Goal: Transaction & Acquisition: Purchase product/service

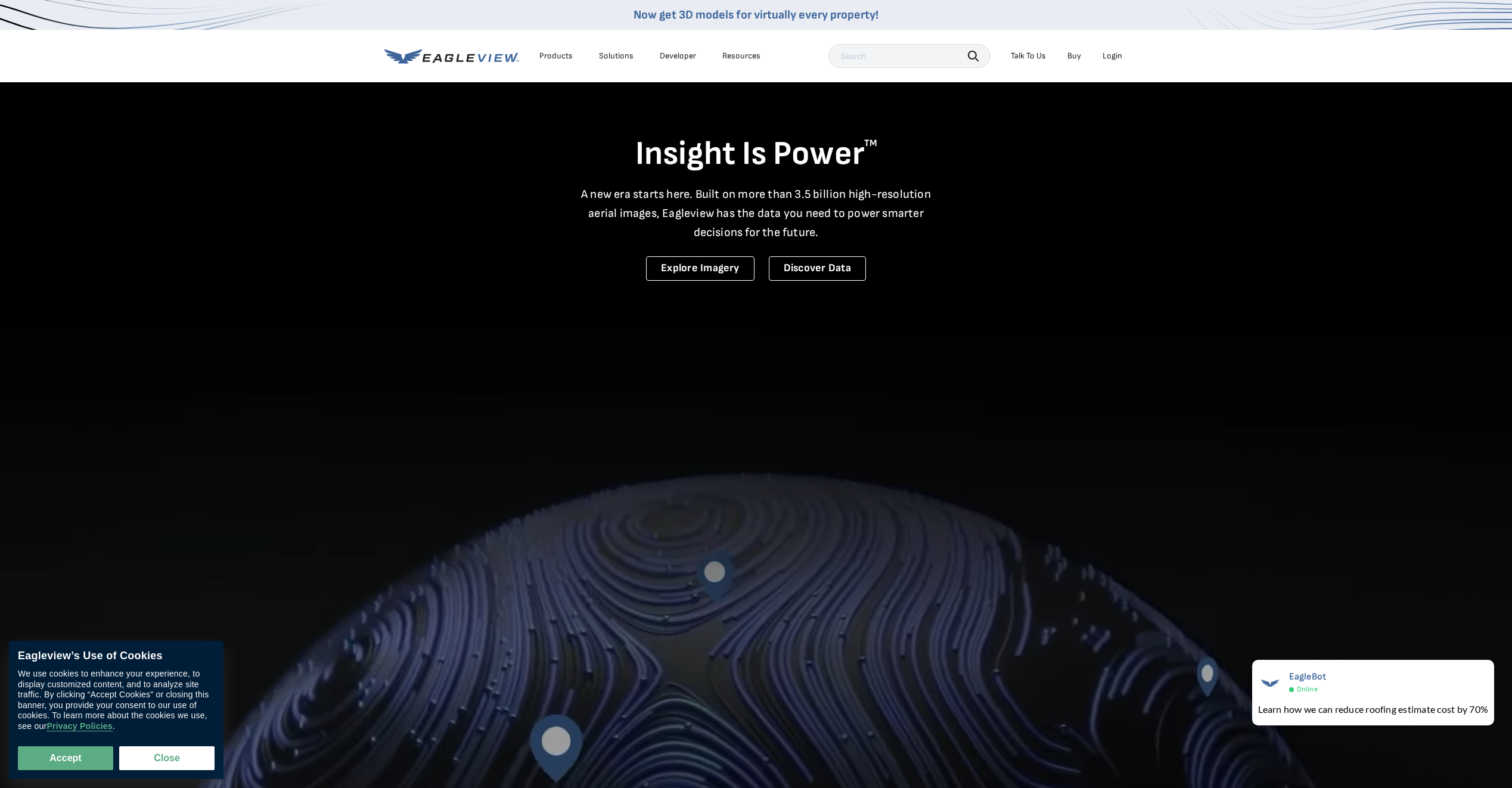
click at [1108, 58] on div "Login" at bounding box center [1112, 56] width 20 height 11
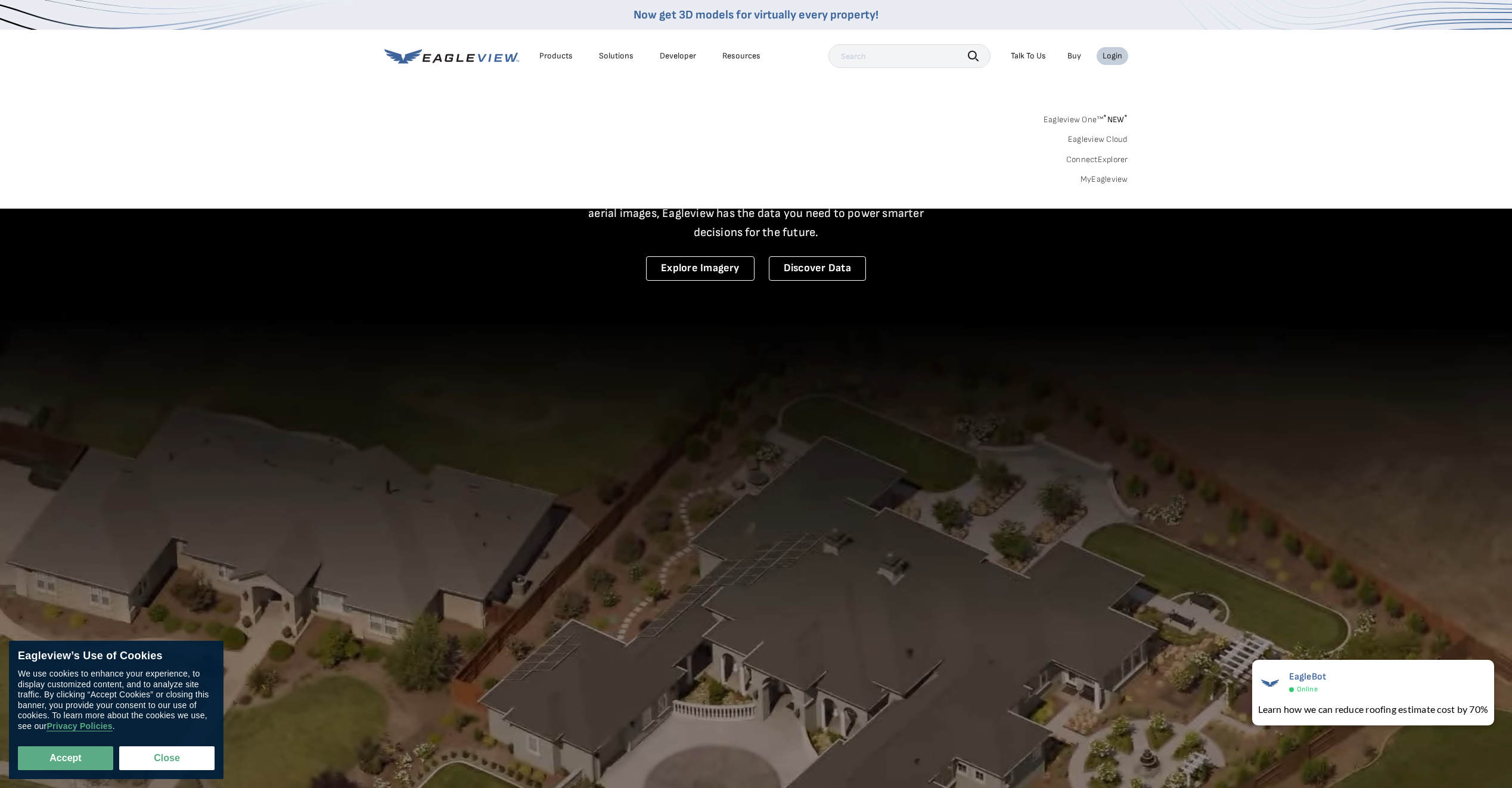
click at [1106, 59] on div "Login" at bounding box center [1112, 56] width 20 height 11
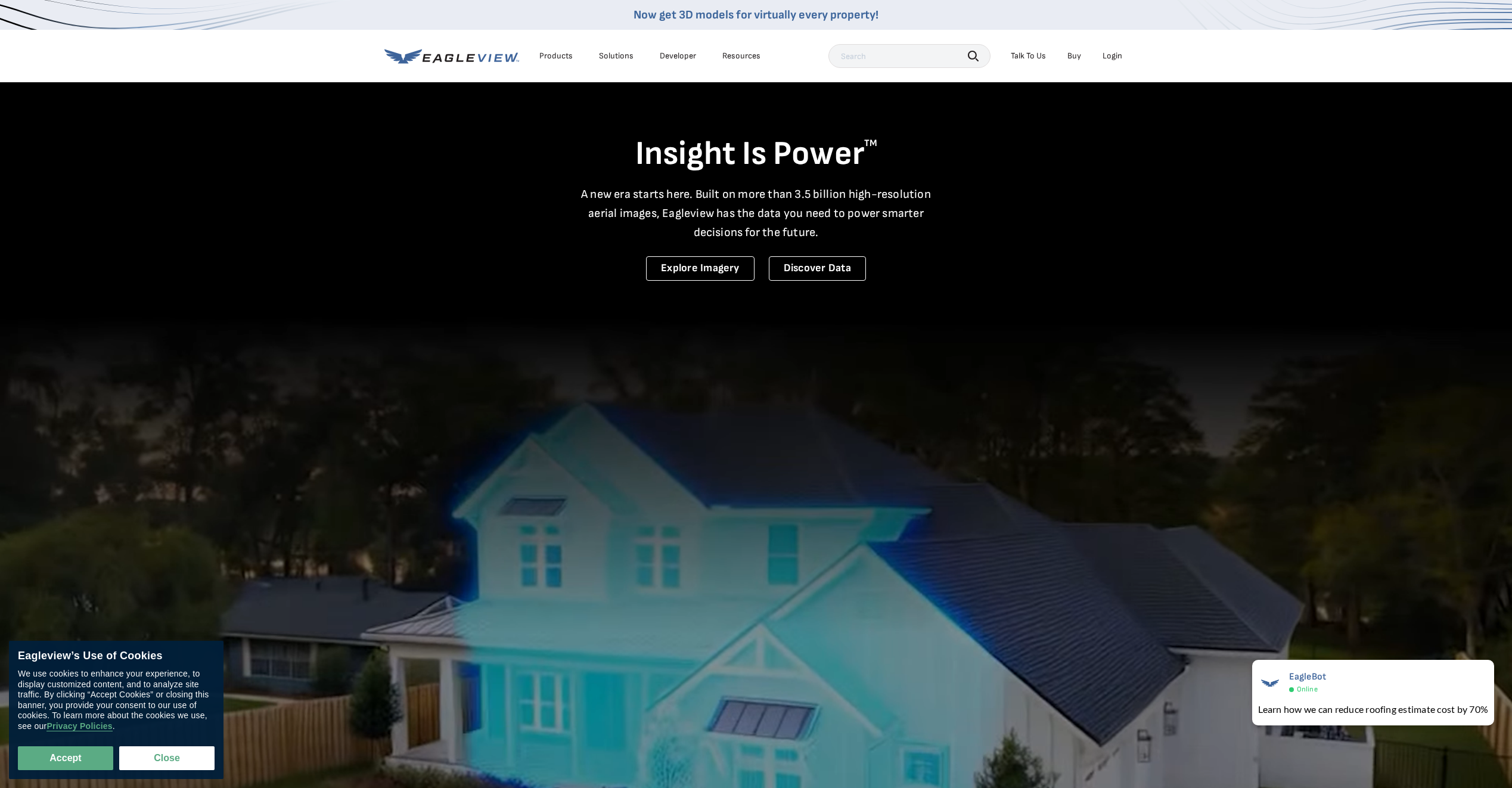
click at [1113, 55] on div "Login" at bounding box center [1112, 56] width 20 height 11
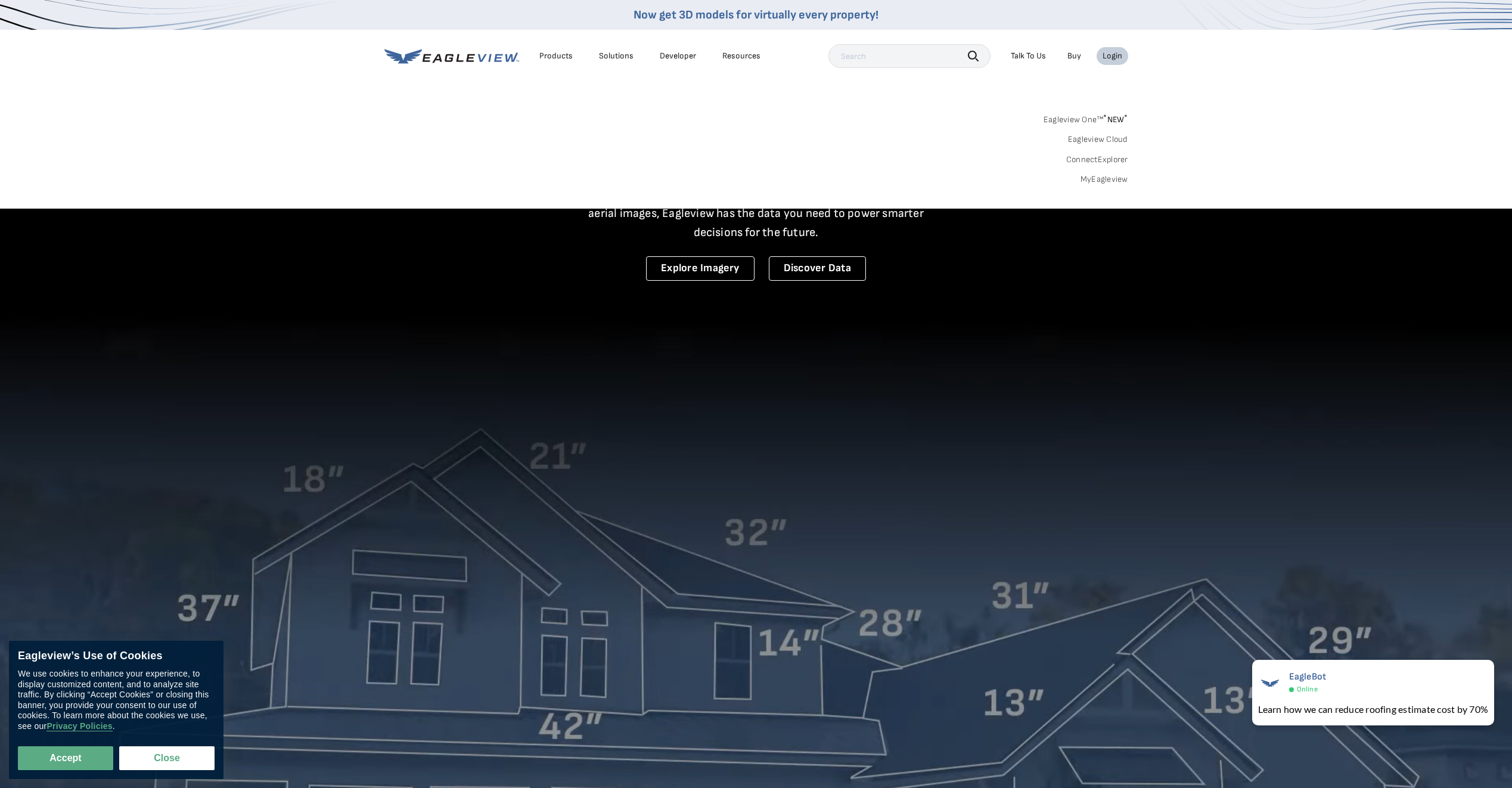
click at [1084, 119] on link "Eagleview One™ * NEW *" at bounding box center [1085, 117] width 84 height 13
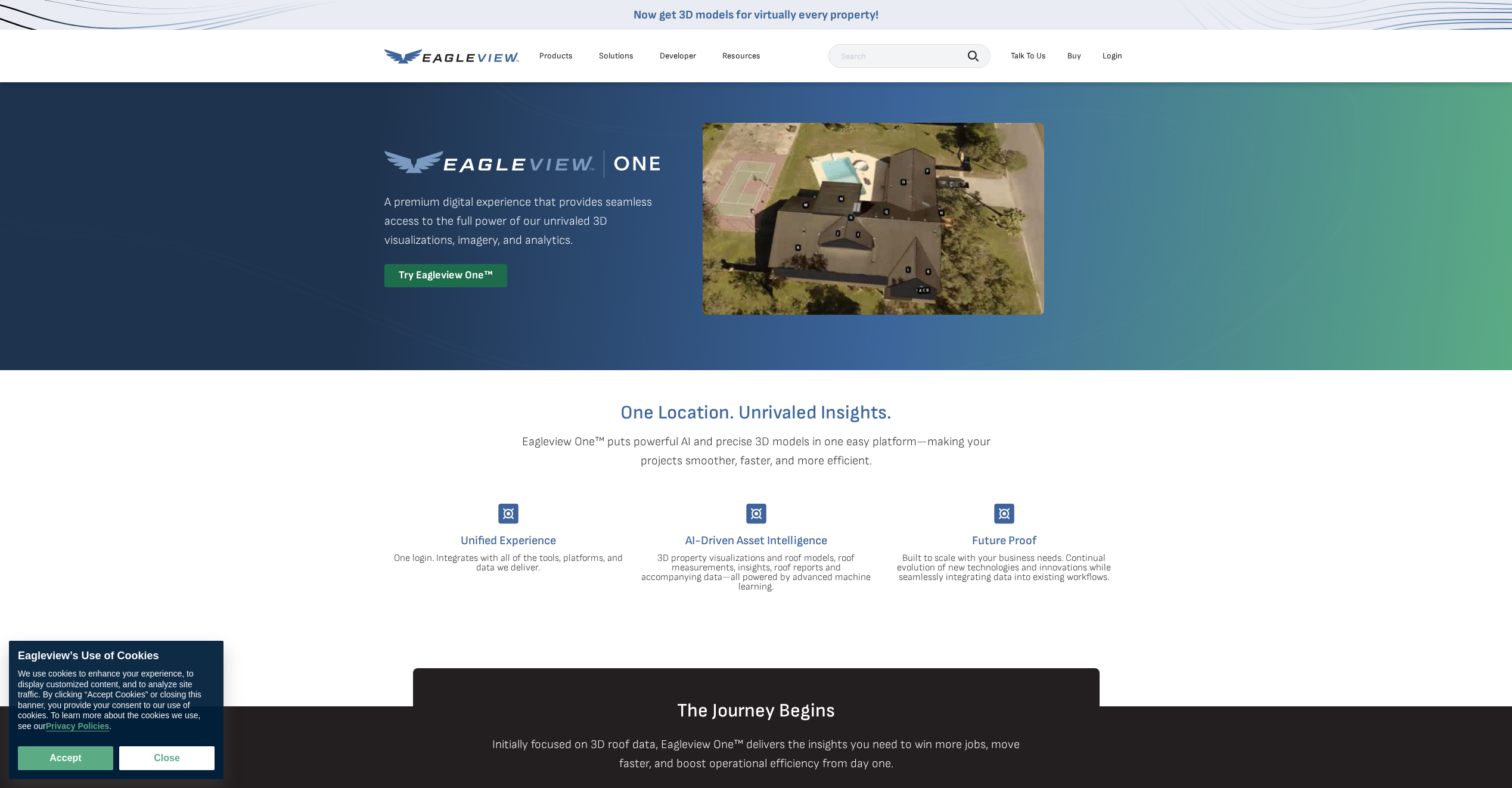
click at [1100, 60] on li "Login" at bounding box center [1113, 56] width 32 height 18
click at [1128, 57] on li "Login" at bounding box center [1113, 56] width 32 height 18
click at [1117, 57] on div "Login" at bounding box center [1112, 56] width 20 height 11
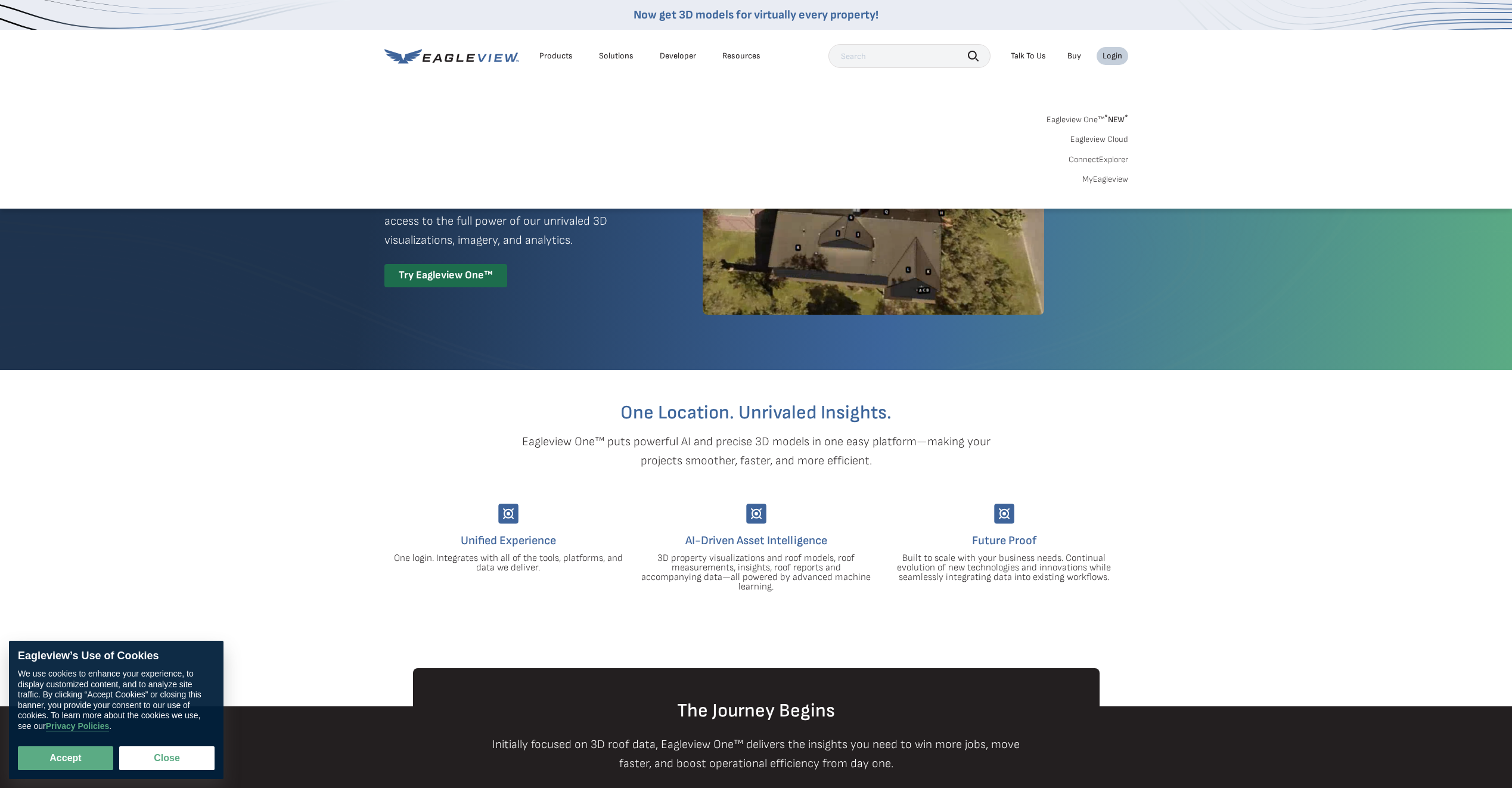
click at [1111, 178] on link "MyEagleview" at bounding box center [1106, 180] width 46 height 11
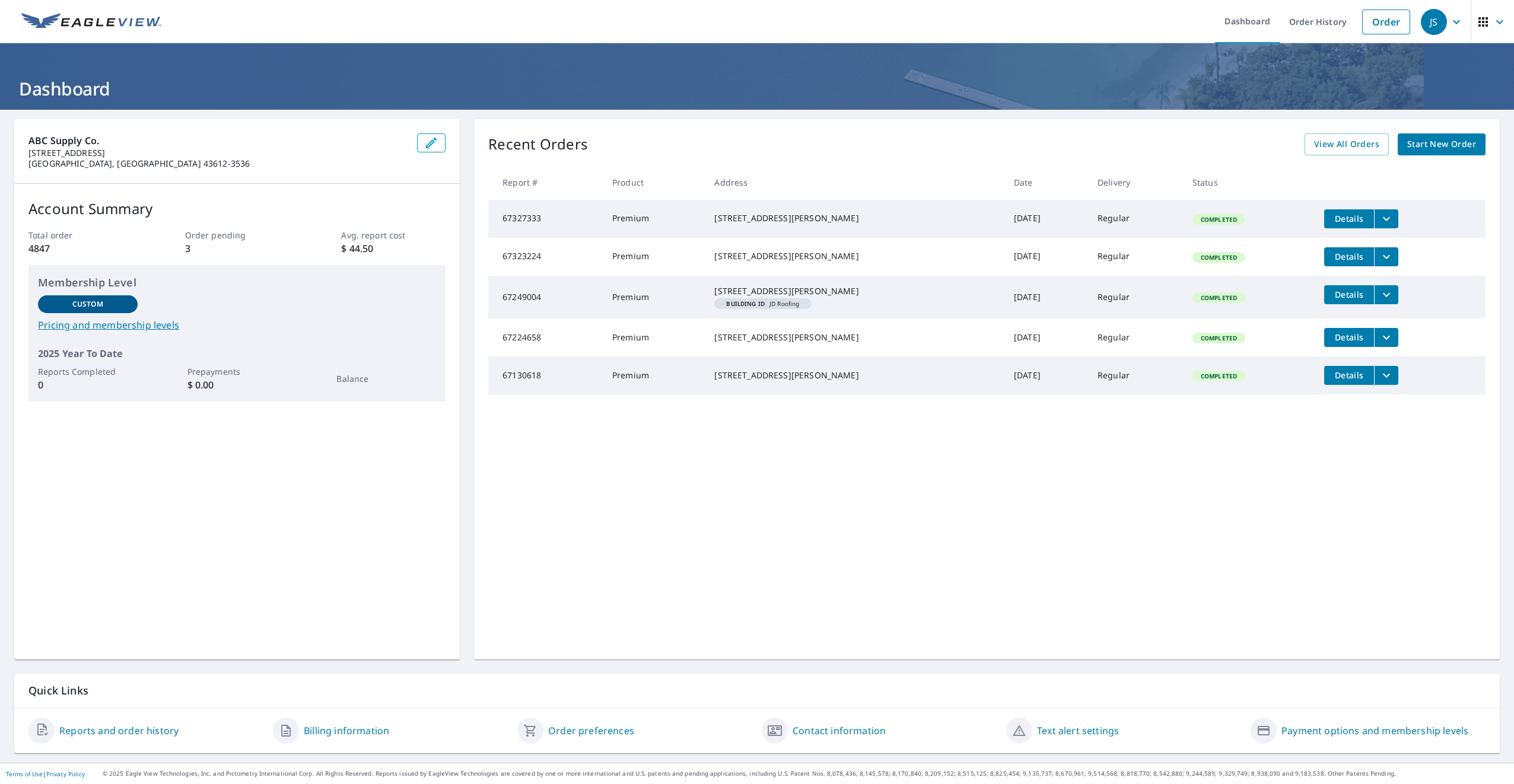
click at [1436, 144] on span "Start New Order" at bounding box center [1441, 144] width 69 height 15
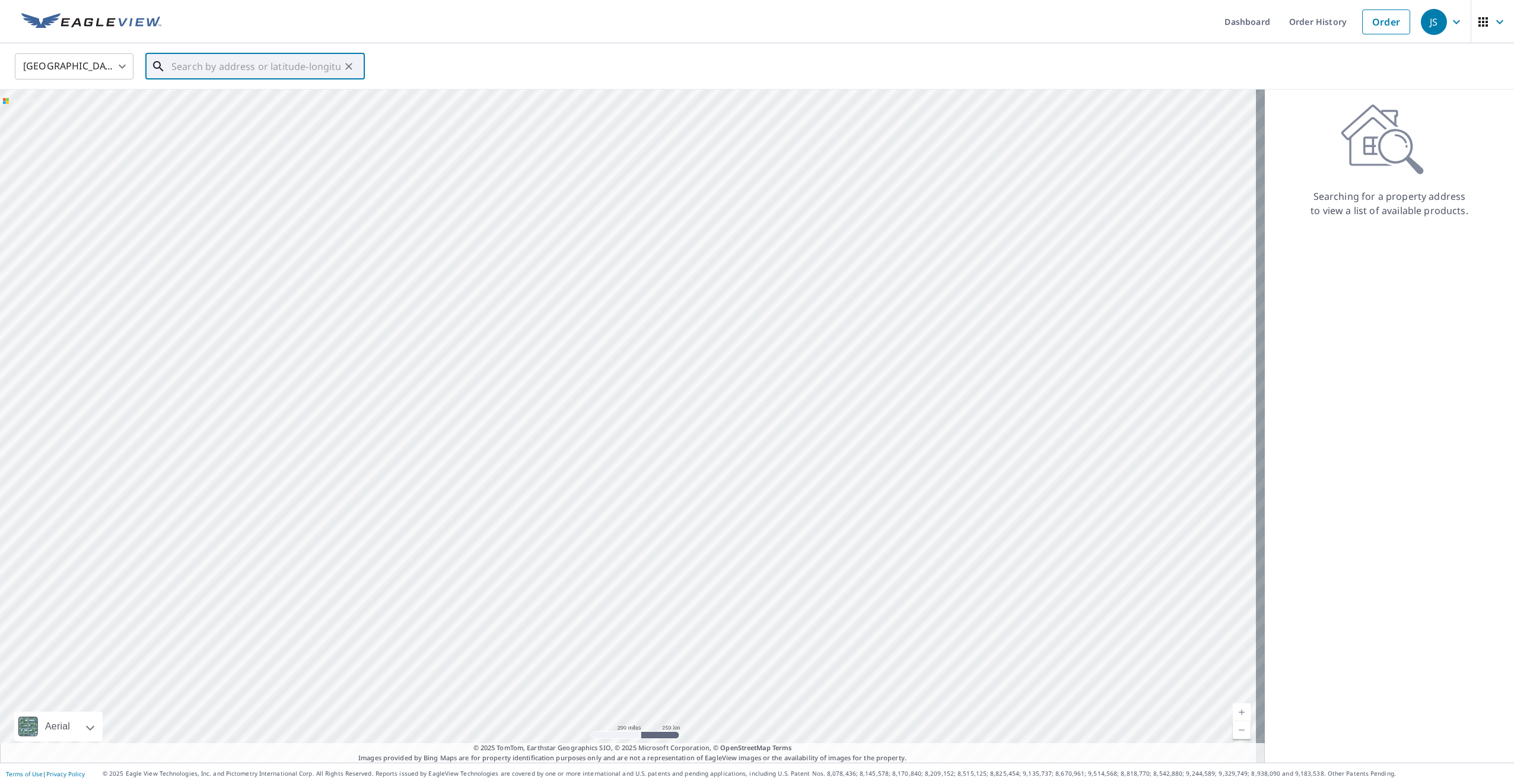
click at [211, 70] on input "text" at bounding box center [256, 66] width 169 height 34
click at [231, 99] on span "1849 Carisbrook Dr" at bounding box center [262, 101] width 187 height 14
type input "[STREET_ADDRESS][PERSON_NAME]"
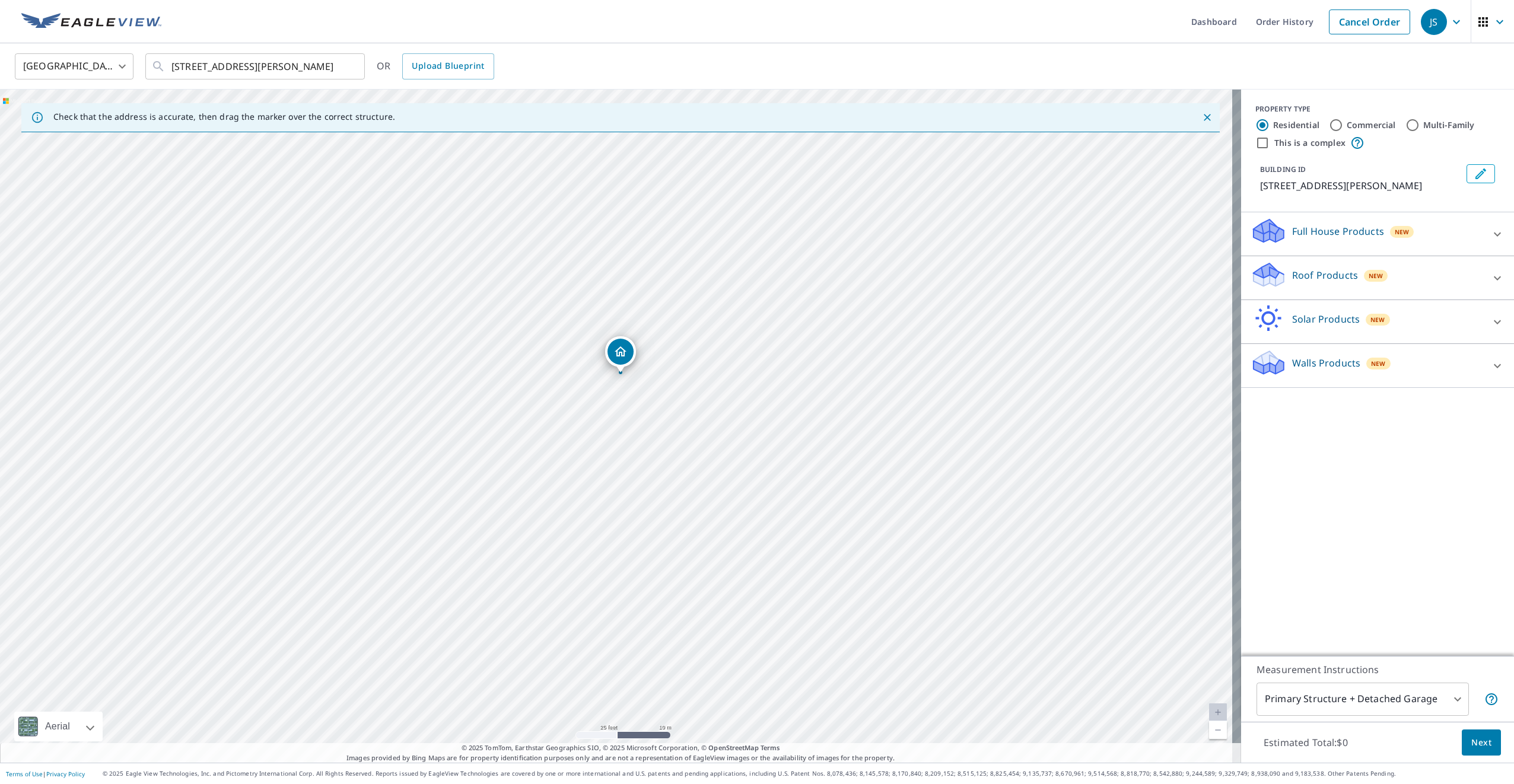
click at [619, 385] on div "[STREET_ADDRESS][PERSON_NAME]" at bounding box center [620, 426] width 1241 height 673
click at [616, 401] on icon "Dropped pin, building 1, Residential property, 1849 Carisbrook Dr Temperance, M…" at bounding box center [617, 403] width 14 height 14
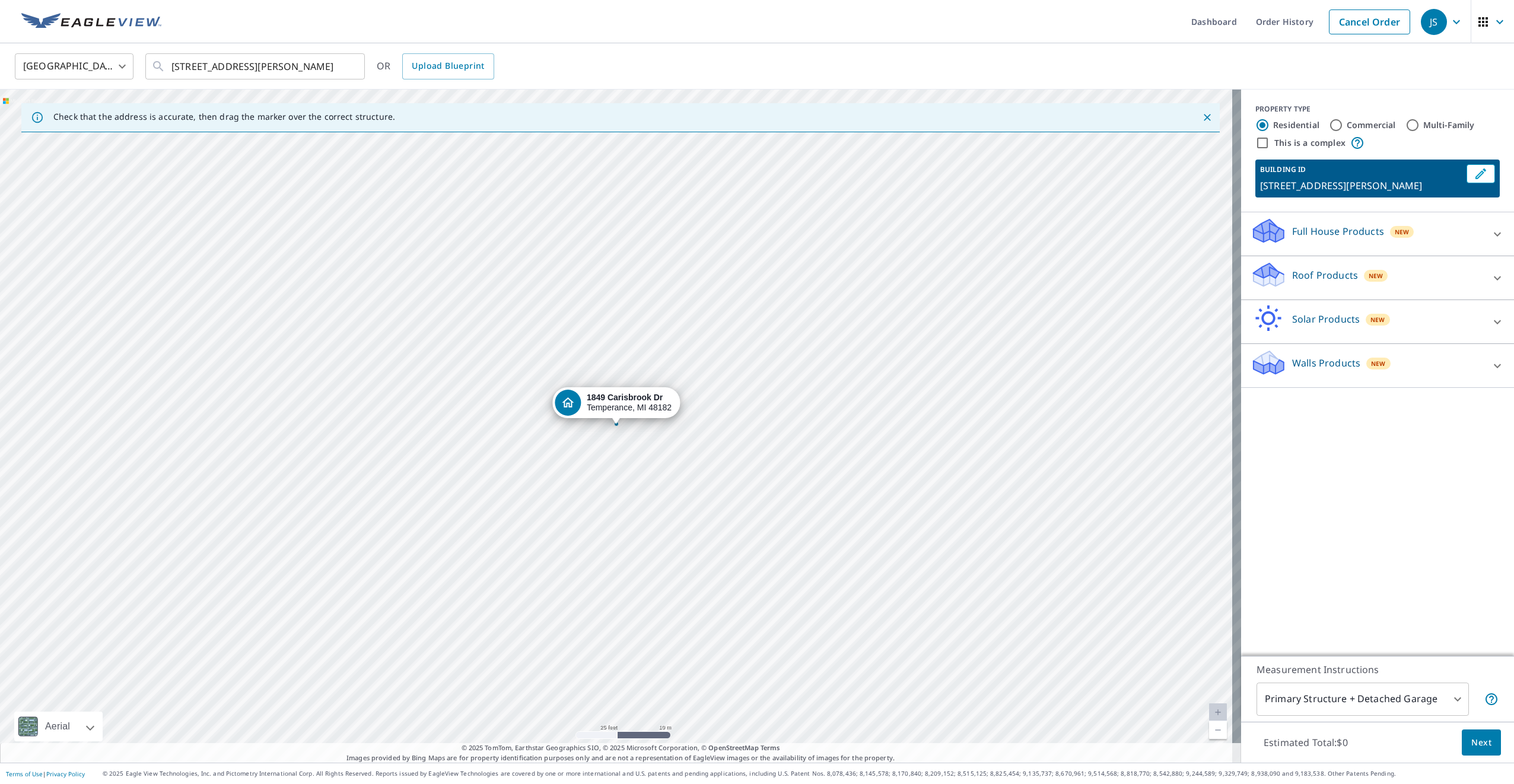
click at [1494, 279] on icon at bounding box center [1497, 278] width 7 height 4
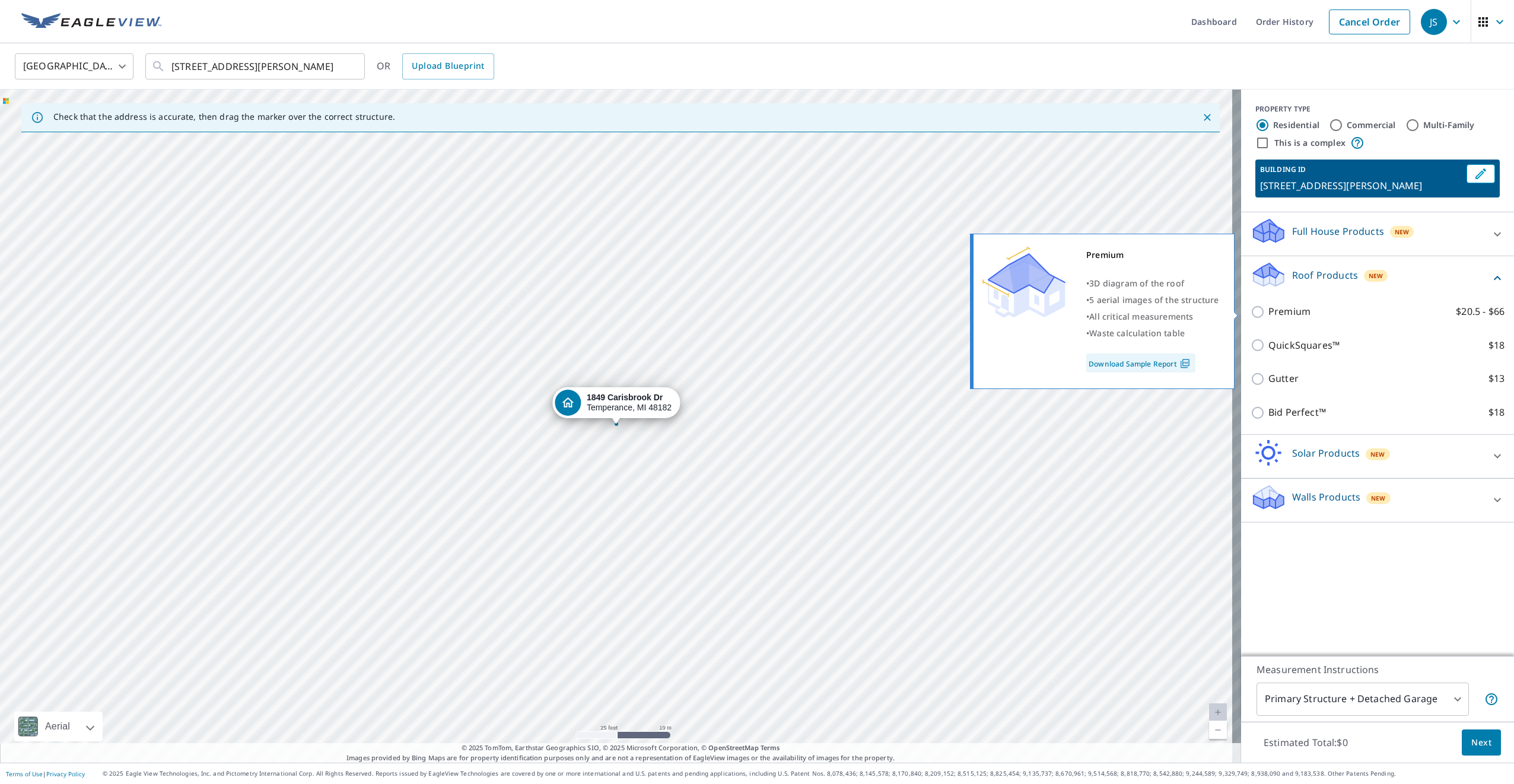
click at [1254, 312] on input "Premium $20.5 - $66" at bounding box center [1259, 312] width 18 height 14
checkbox input "true"
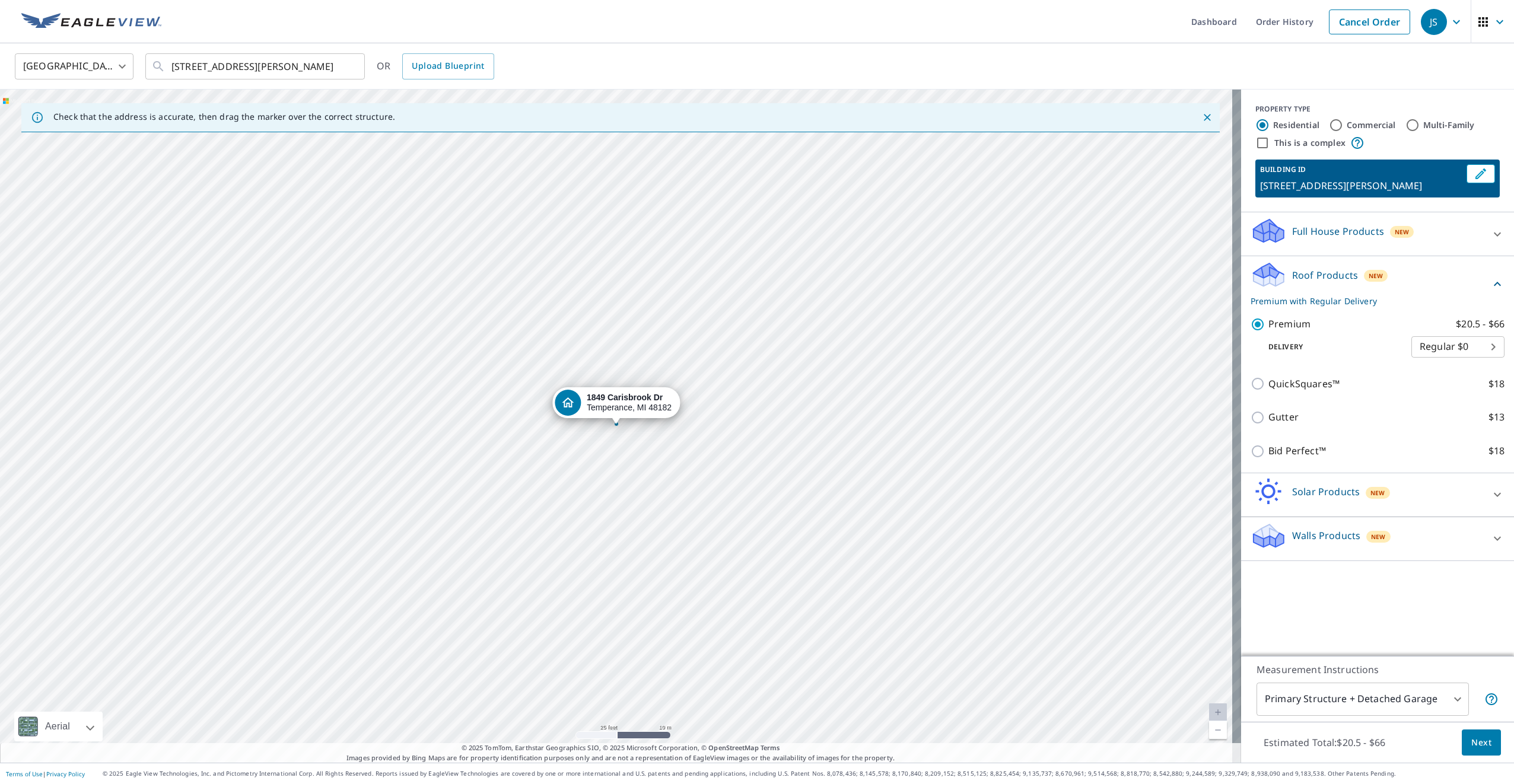
click at [1472, 743] on span "Next" at bounding box center [1481, 742] width 20 height 15
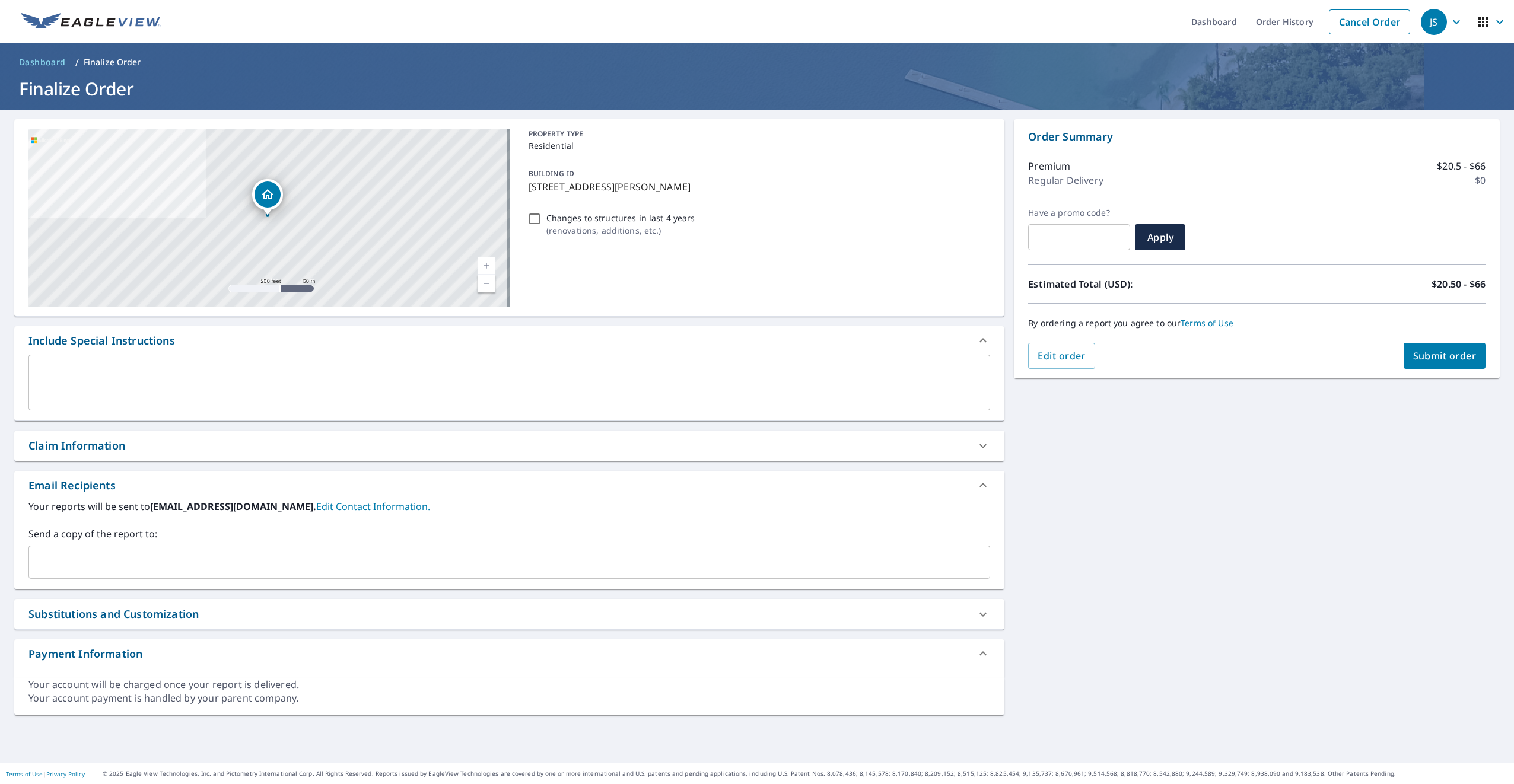
click at [984, 448] on icon at bounding box center [983, 446] width 14 height 14
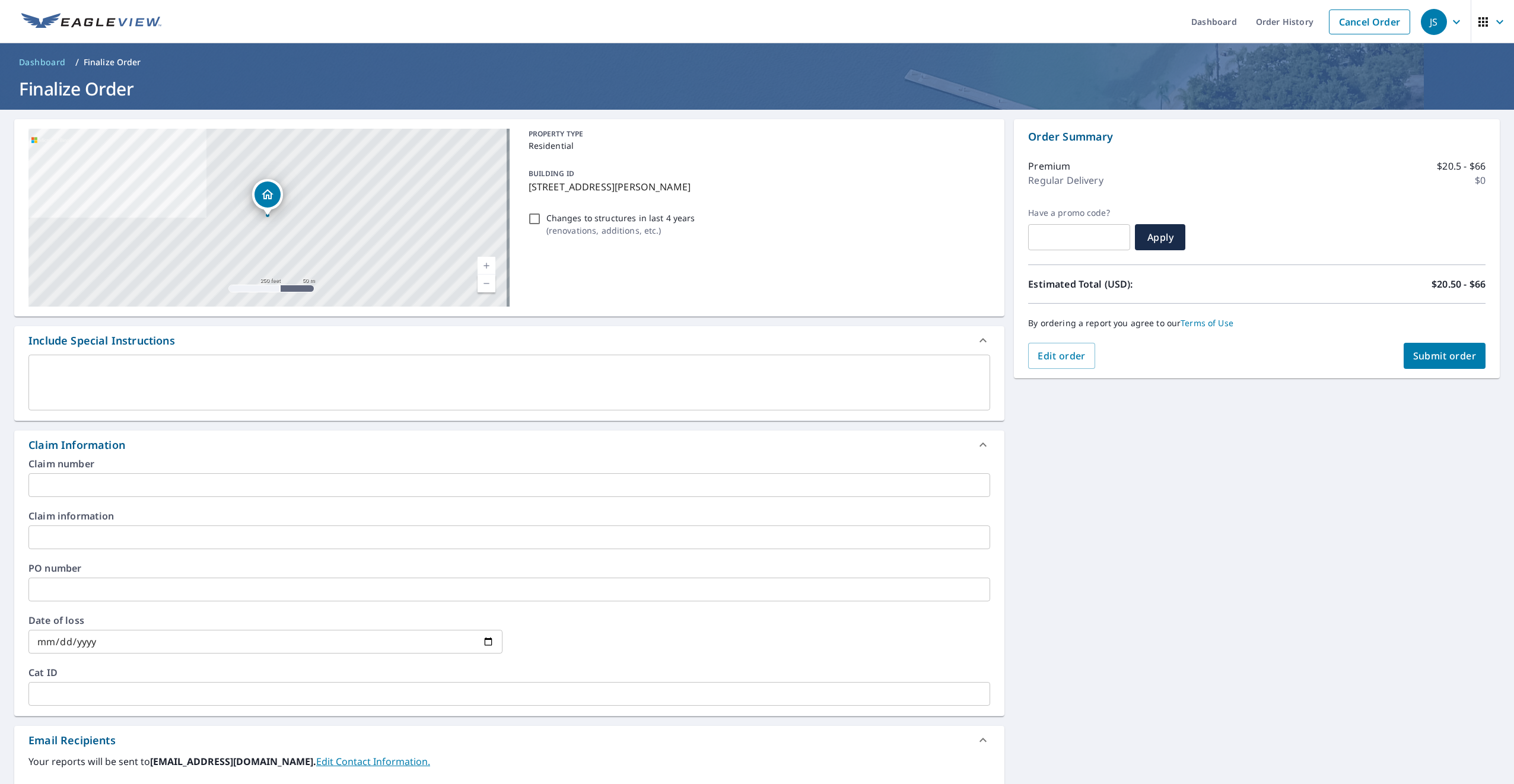
click at [107, 586] on input "text" at bounding box center [509, 589] width 962 height 24
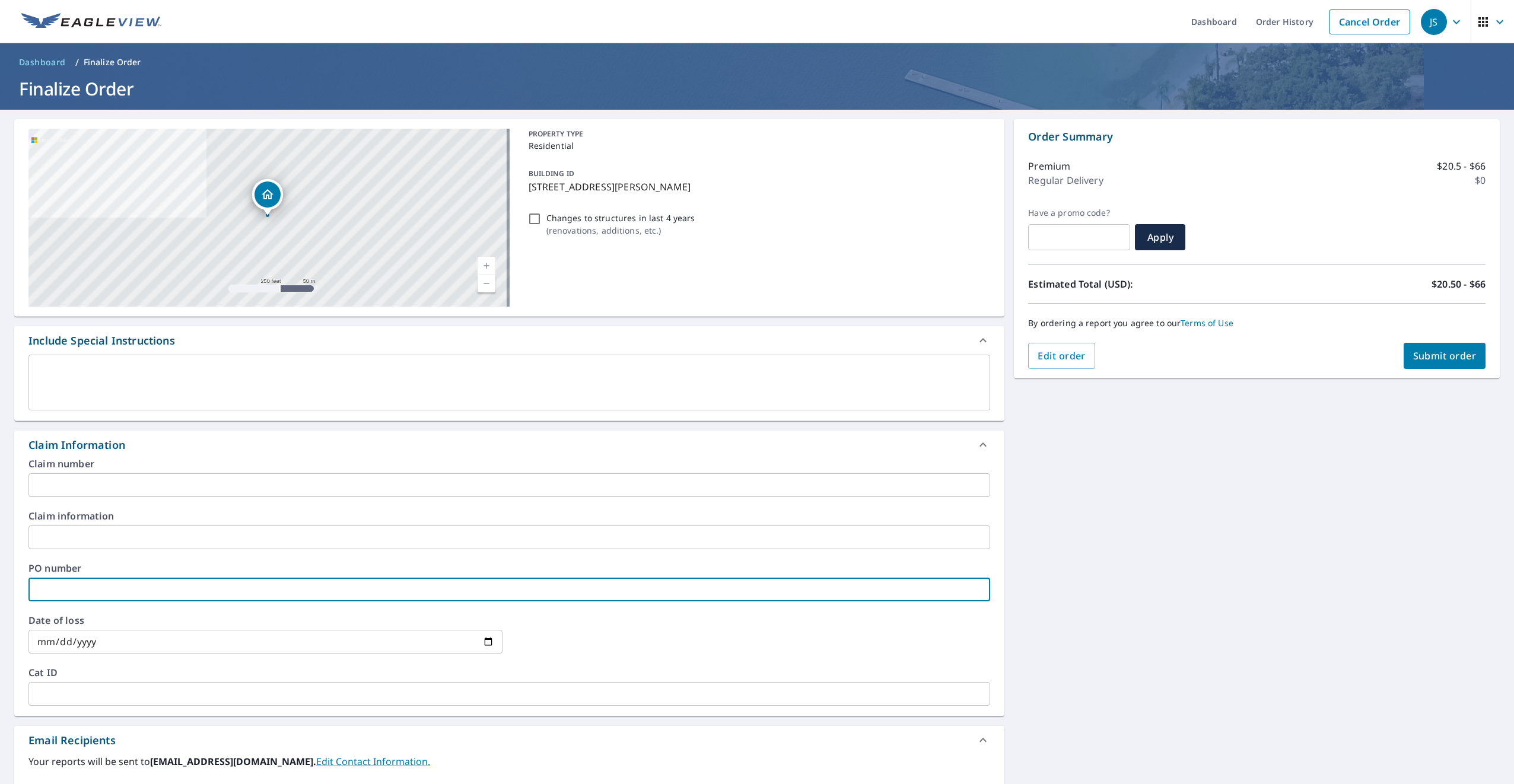
type input "JD Roofing"
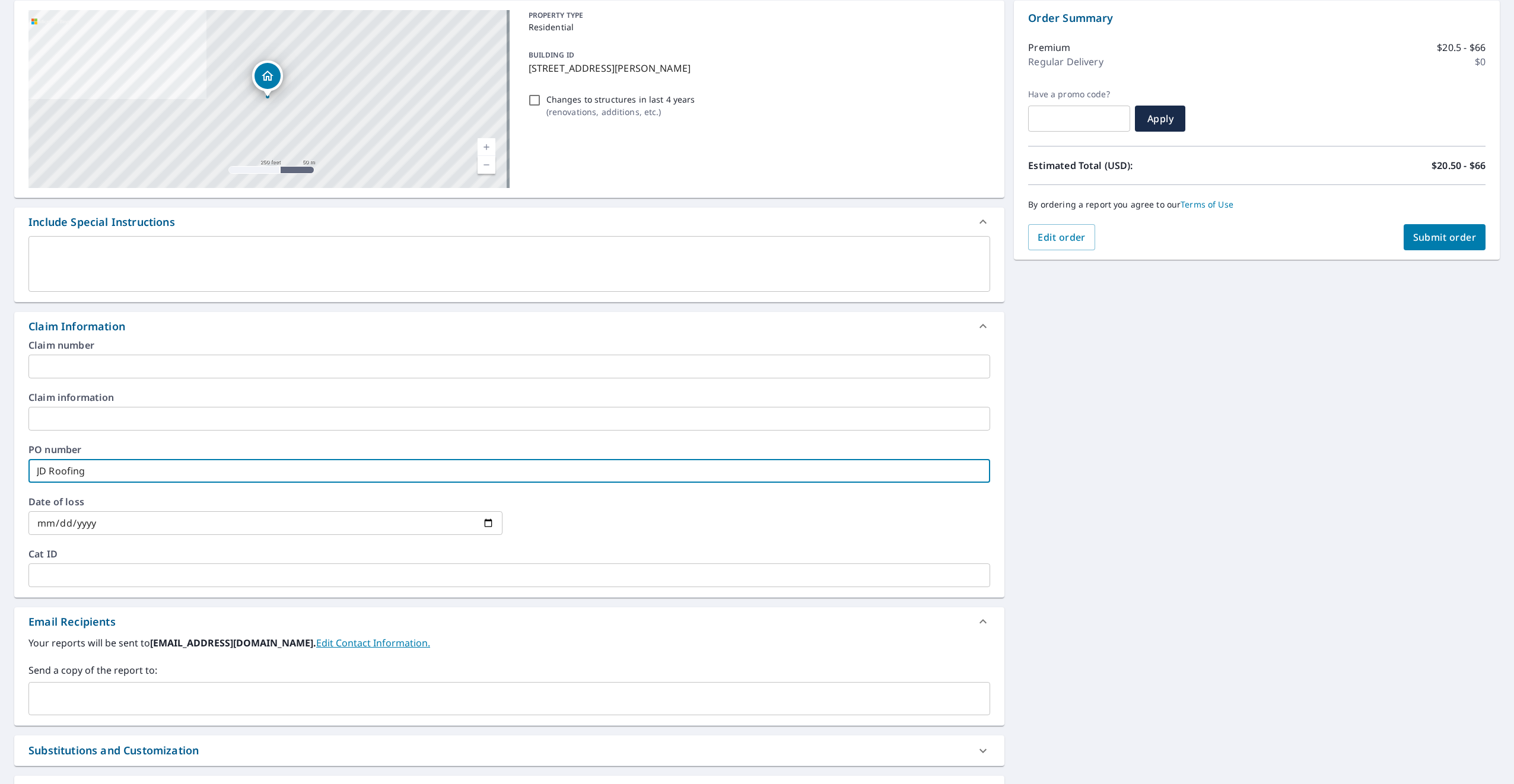
scroll to position [178, 0]
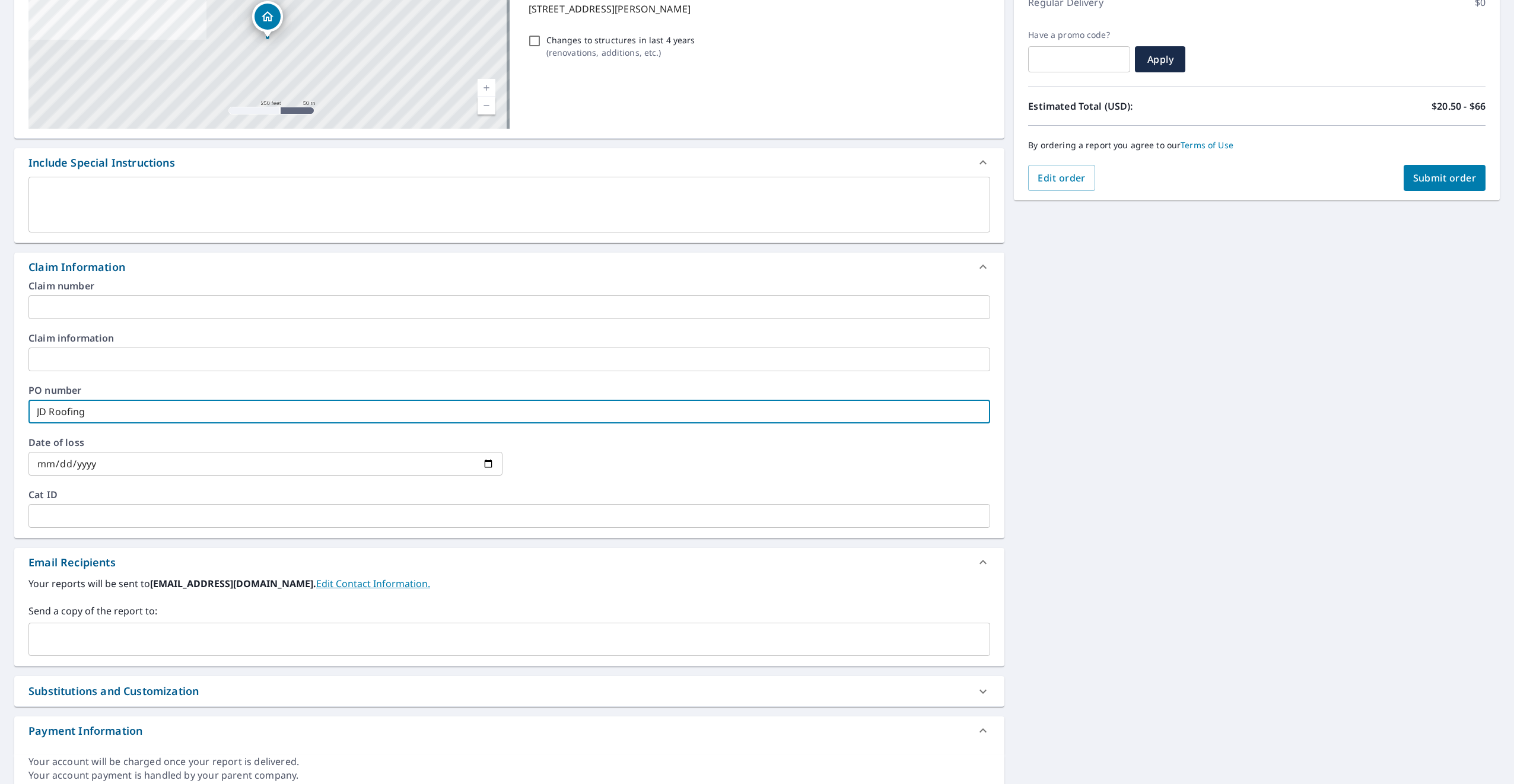
click at [844, 634] on input "text" at bounding box center [500, 639] width 934 height 22
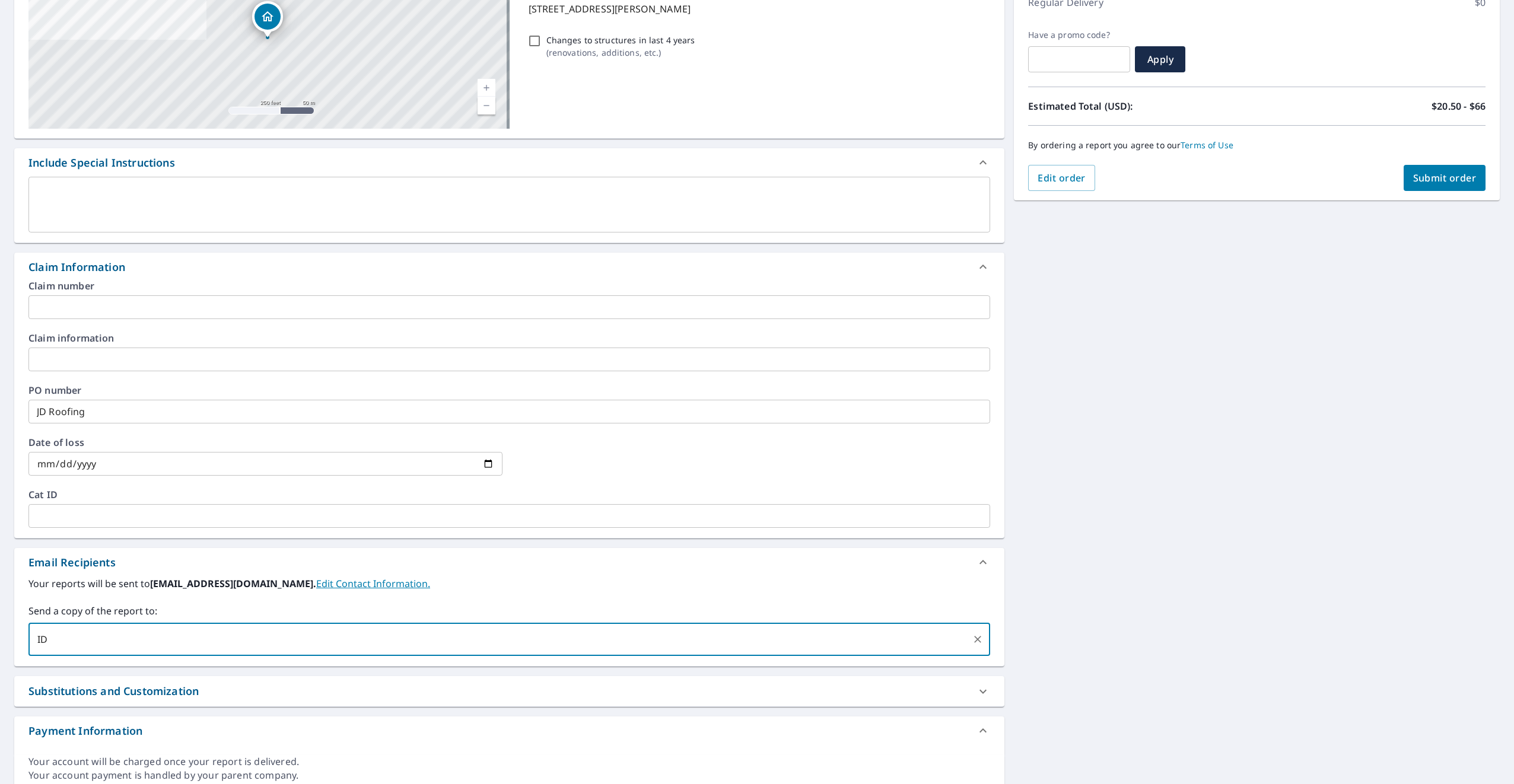
type input "I"
type input "[EMAIL_ADDRESS][DOMAIN_NAME]"
type input "[PERSON_NAME][EMAIL_ADDRESS][PERSON_NAME][DOMAIN_NAME]"
type input "D"
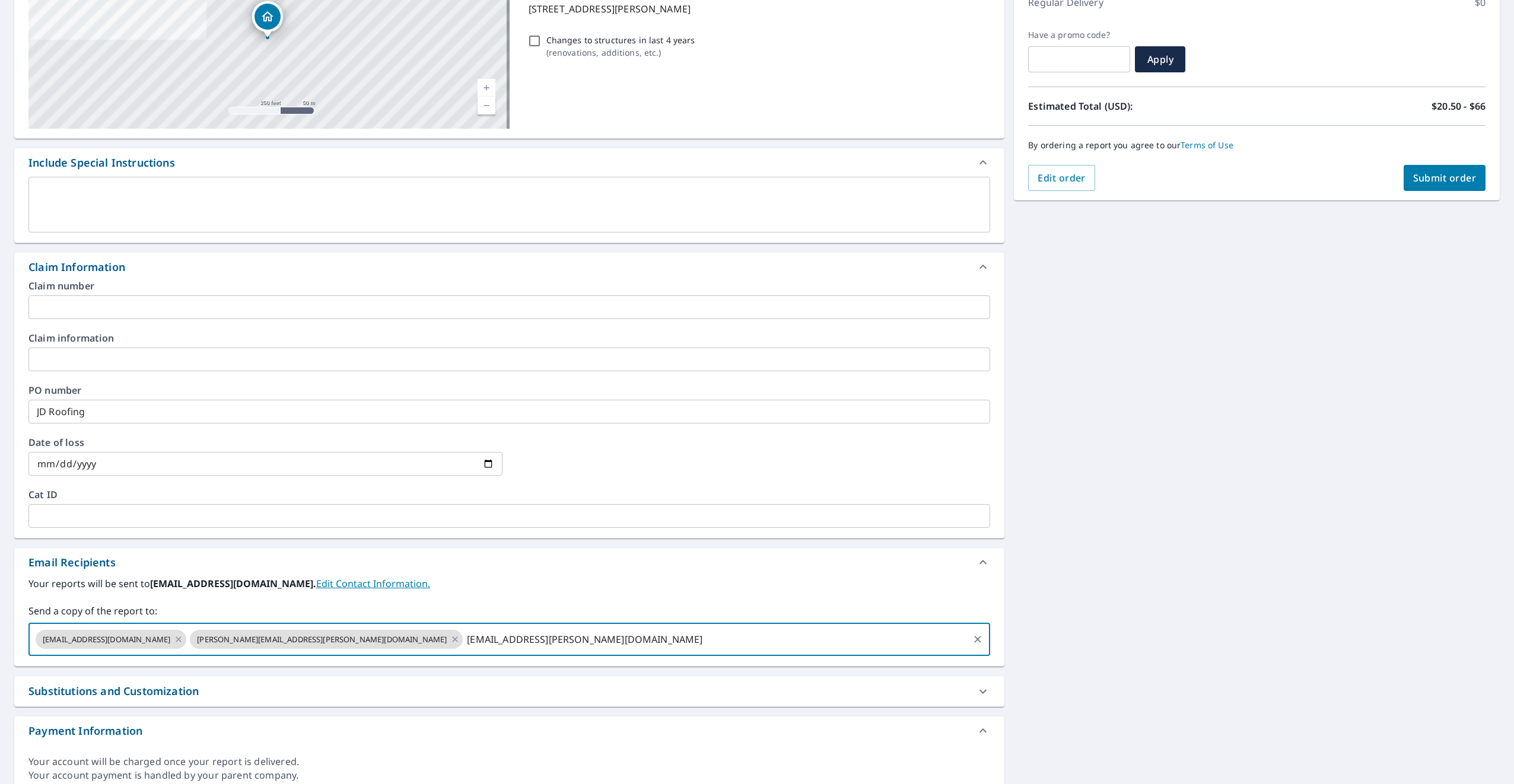
type input "[EMAIL_ADDRESS][PERSON_NAME][DOMAIN_NAME]"
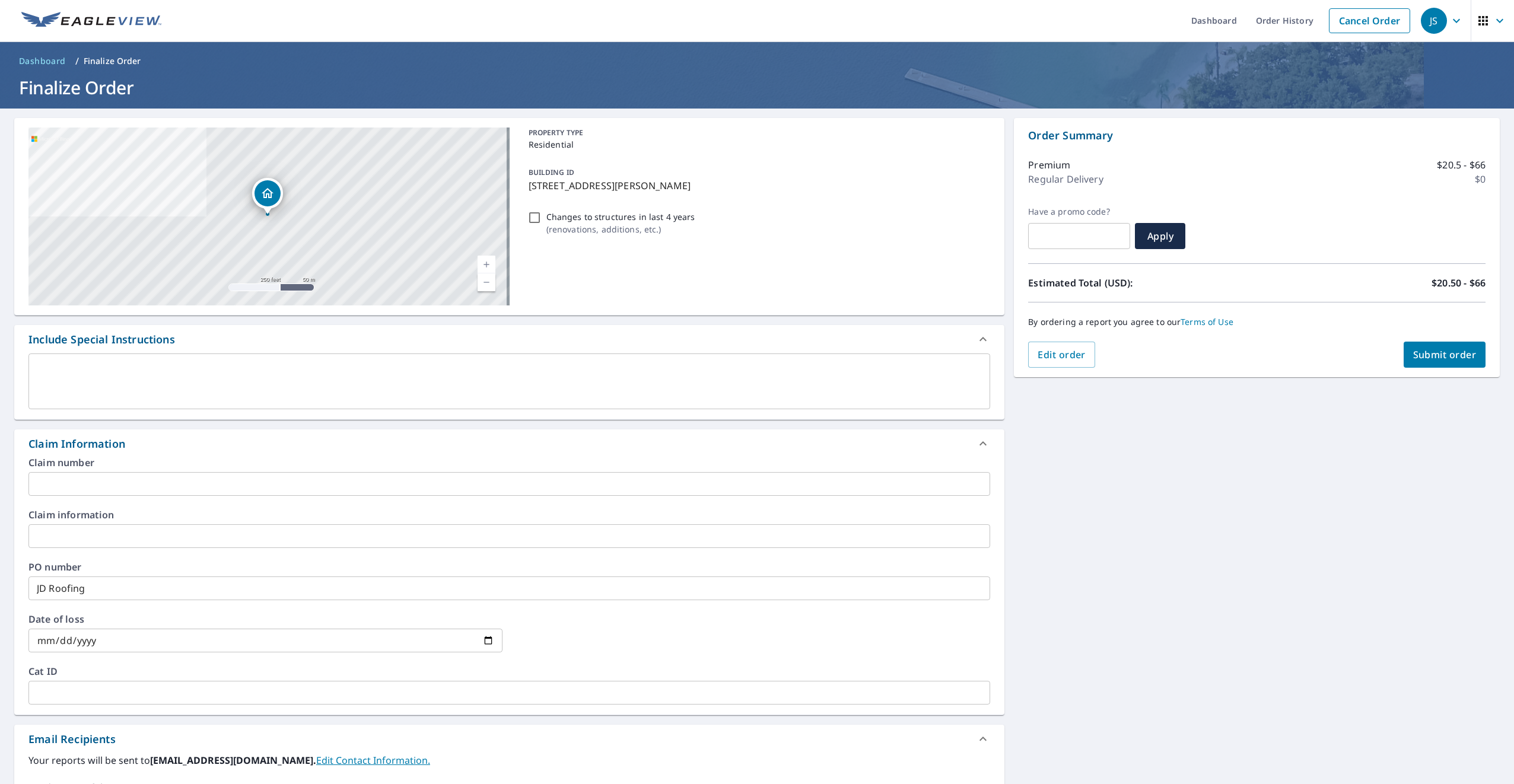
scroll to position [0, 0]
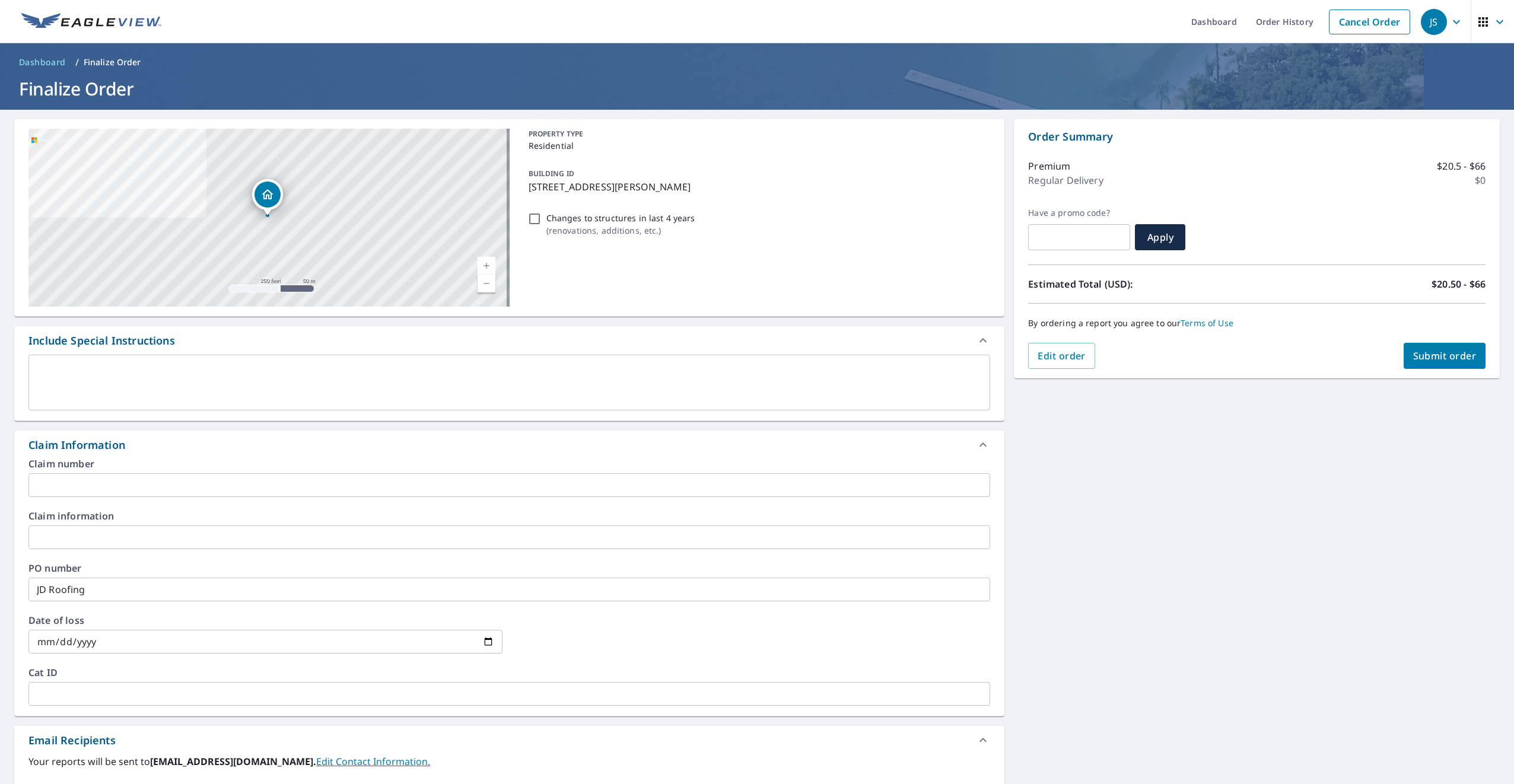
click at [1434, 362] on span "Submit order" at bounding box center [1445, 356] width 64 height 13
